Goal: Find contact information: Find contact information

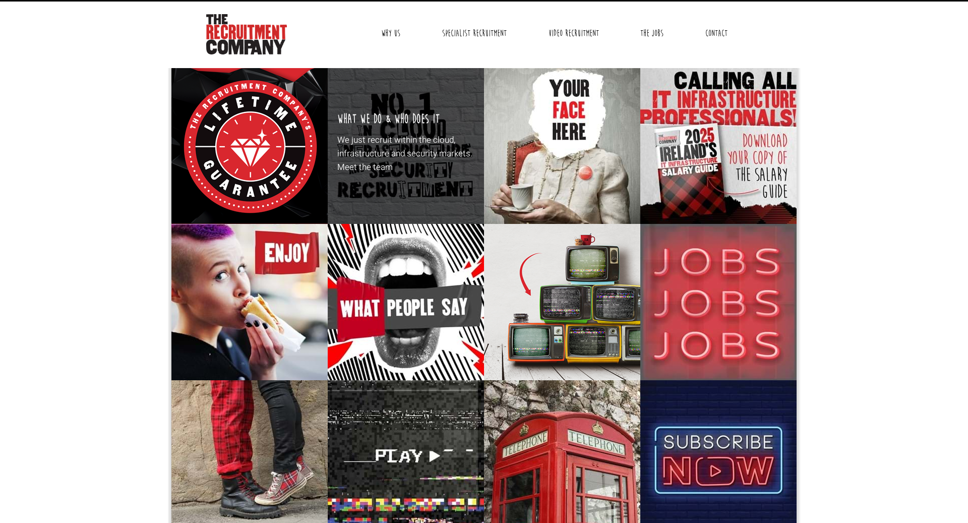
scroll to position [20, 0]
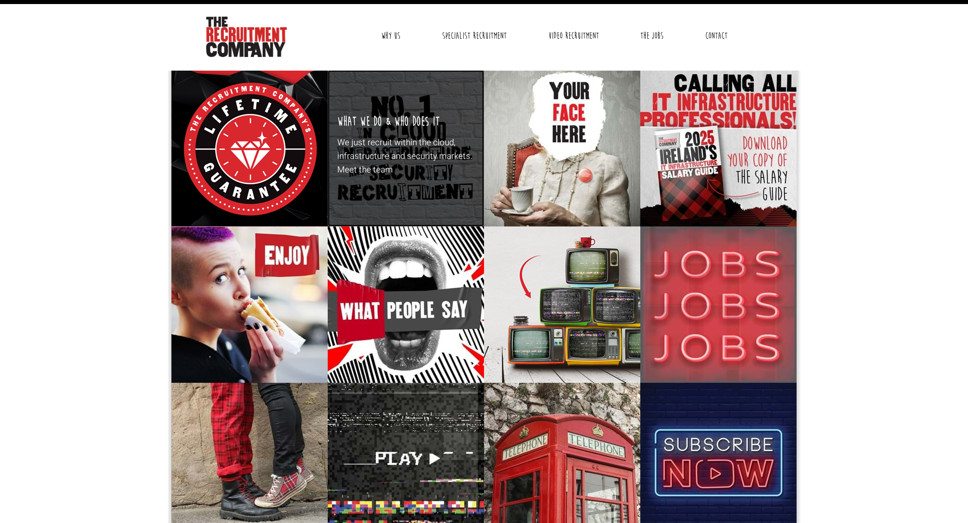
click at [372, 136] on p "We just recruit within the cloud, infrastructure and security markets. Meet the…" at bounding box center [406, 156] width 138 height 41
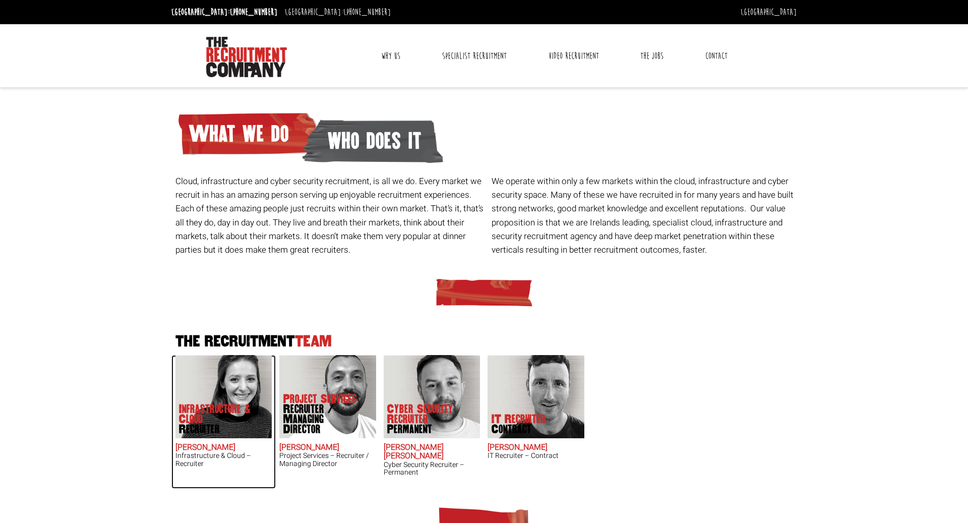
click at [213, 400] on img at bounding box center [223, 396] width 97 height 83
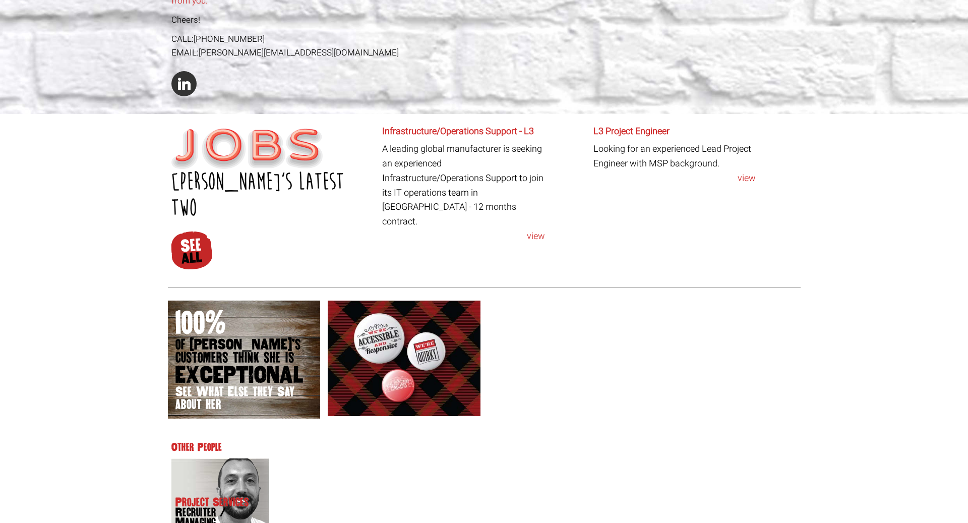
scroll to position [478, 0]
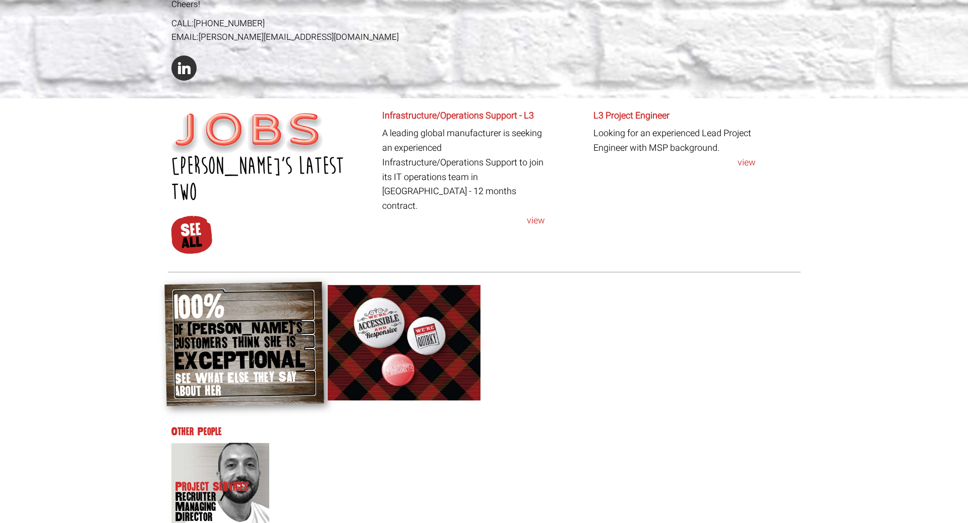
click at [225, 334] on span "customers think she is" at bounding box center [244, 342] width 142 height 17
